Goal: Obtain resource: Obtain resource

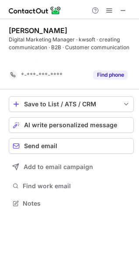
scroll to position [183, 139]
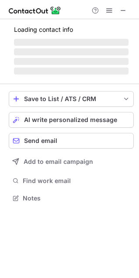
scroll to position [4, 4]
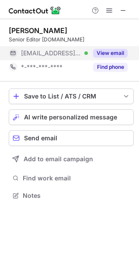
click at [108, 51] on button "View email" at bounding box center [110, 53] width 34 height 9
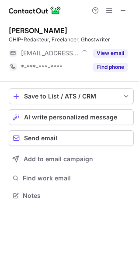
scroll to position [4, 4]
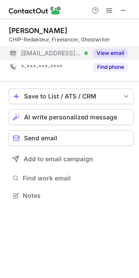
click at [113, 50] on button "View email" at bounding box center [110, 53] width 34 height 9
